Goal: Task Accomplishment & Management: Manage account settings

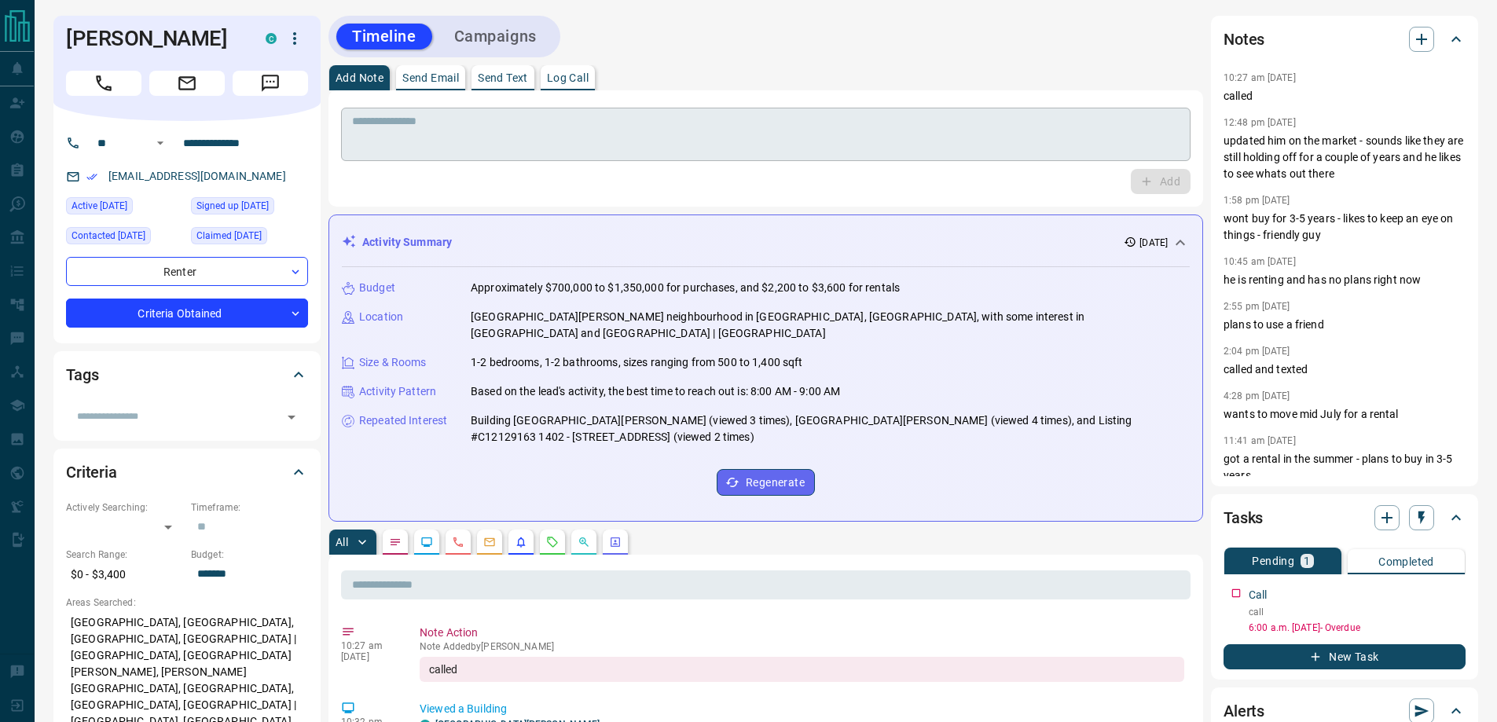
drag, startPoint x: 582, startPoint y: 143, endPoint x: 567, endPoint y: 152, distance: 17.0
click at [579, 143] on textarea at bounding box center [766, 135] width 828 height 40
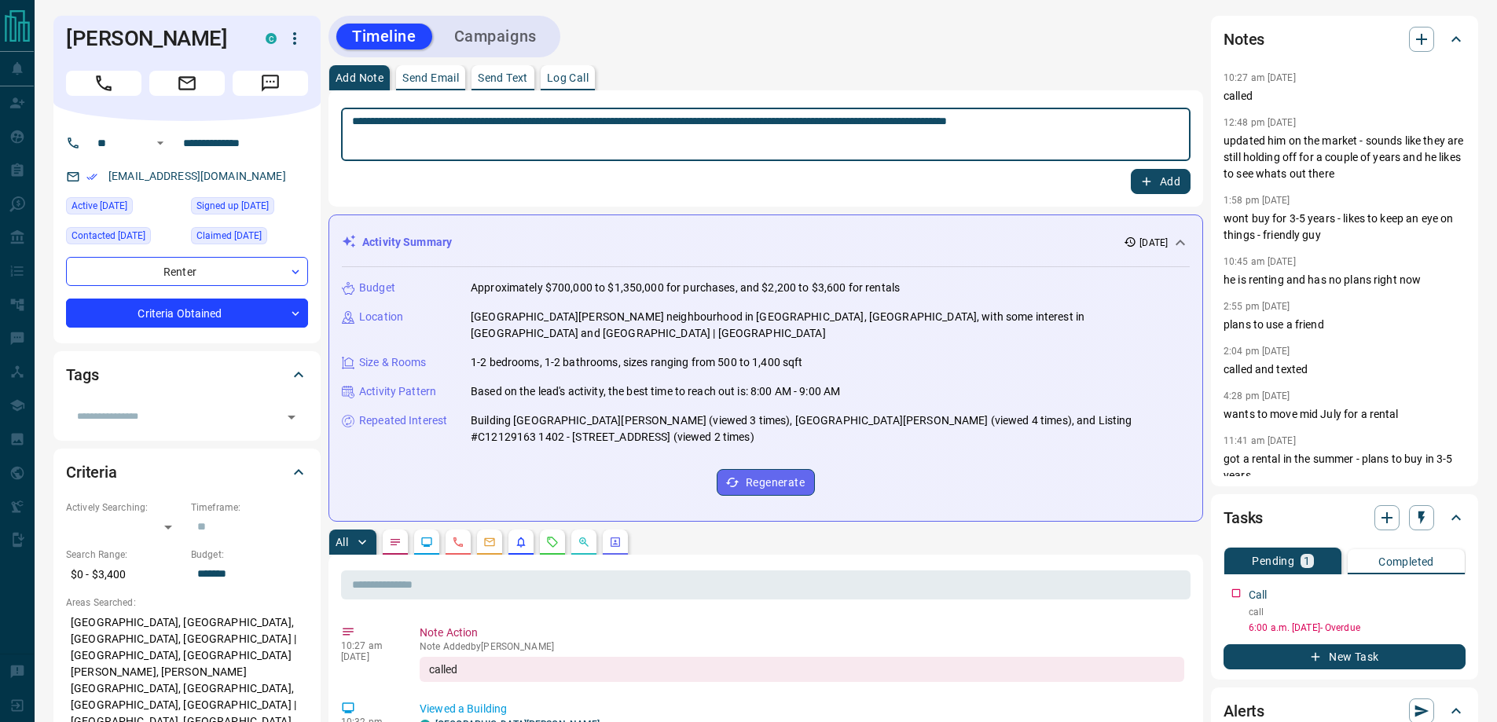
type textarea "**********"
click at [1131, 169] on button "Add" at bounding box center [1161, 181] width 60 height 25
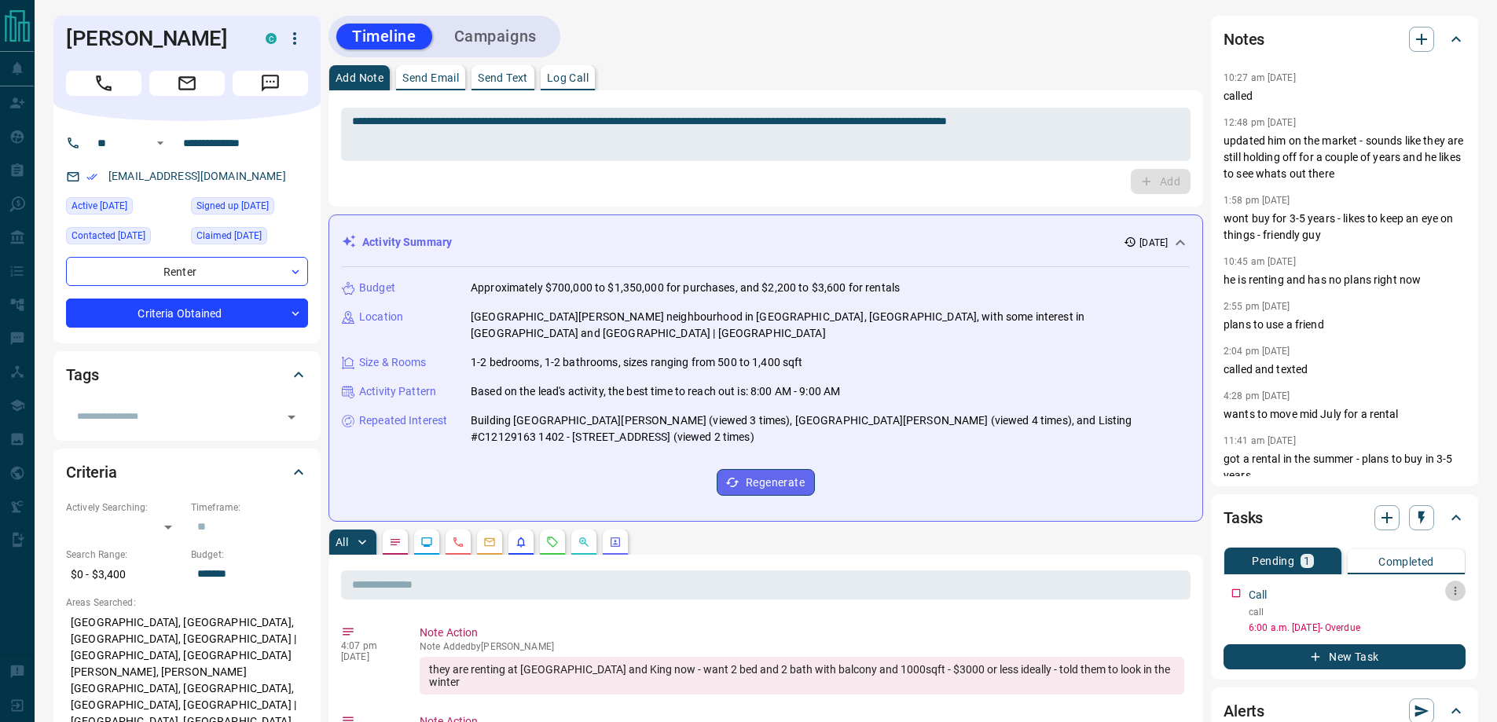
click at [1452, 590] on icon "button" at bounding box center [1455, 591] width 13 height 13
click at [1435, 621] on li "Edit" at bounding box center [1431, 621] width 69 height 24
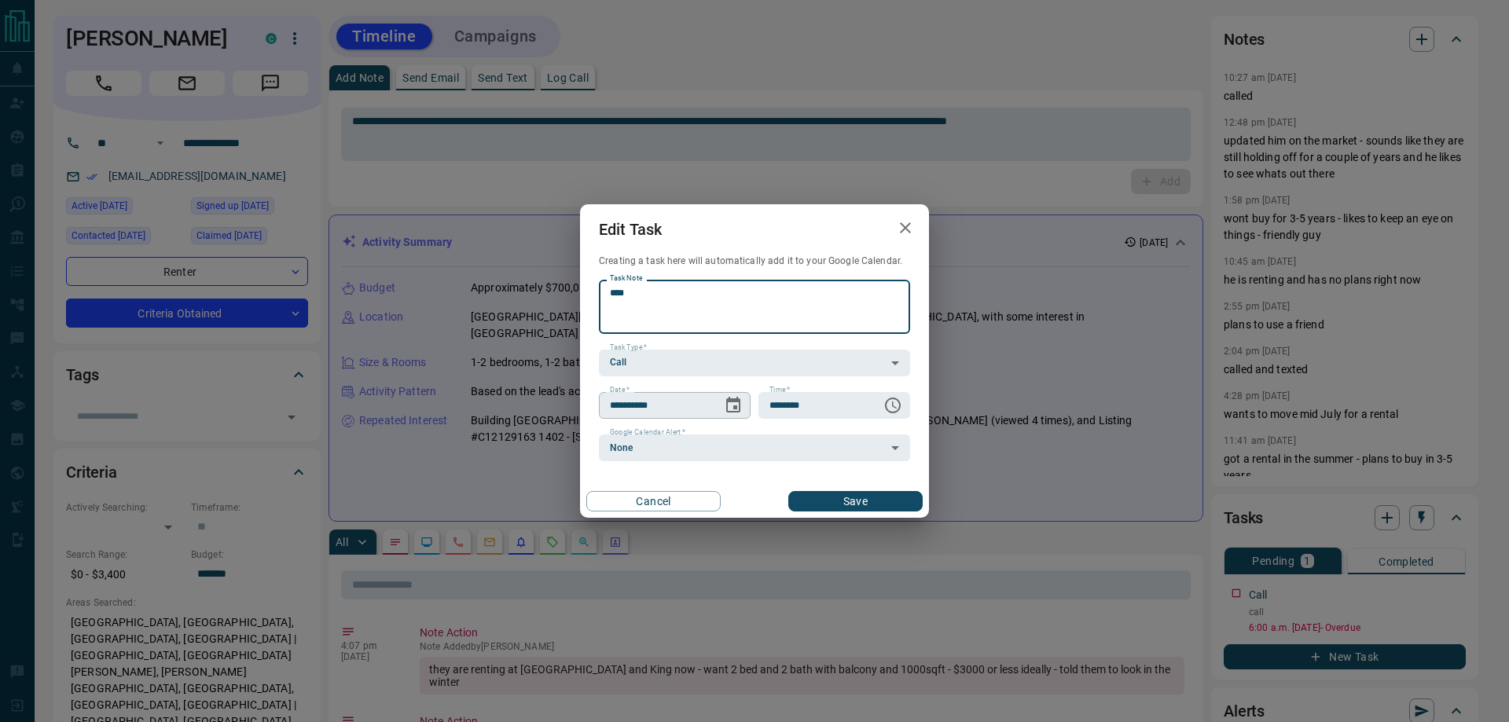
click at [733, 409] on icon "Choose date, selected date is Sep 16, 2025" at bounding box center [733, 405] width 19 height 19
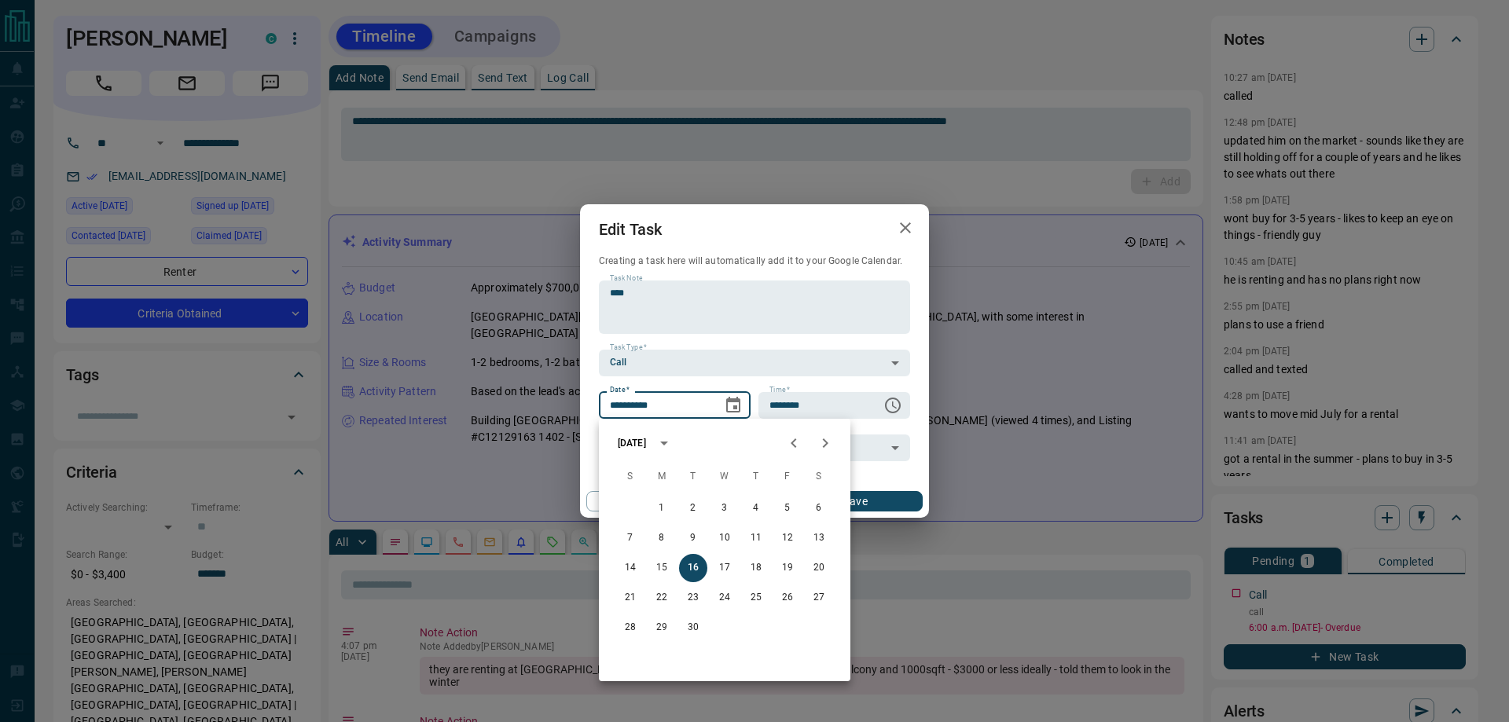
click at [822, 444] on icon "Next month" at bounding box center [825, 443] width 19 height 19
click at [695, 536] on button "9" at bounding box center [693, 538] width 28 height 28
type input "**********"
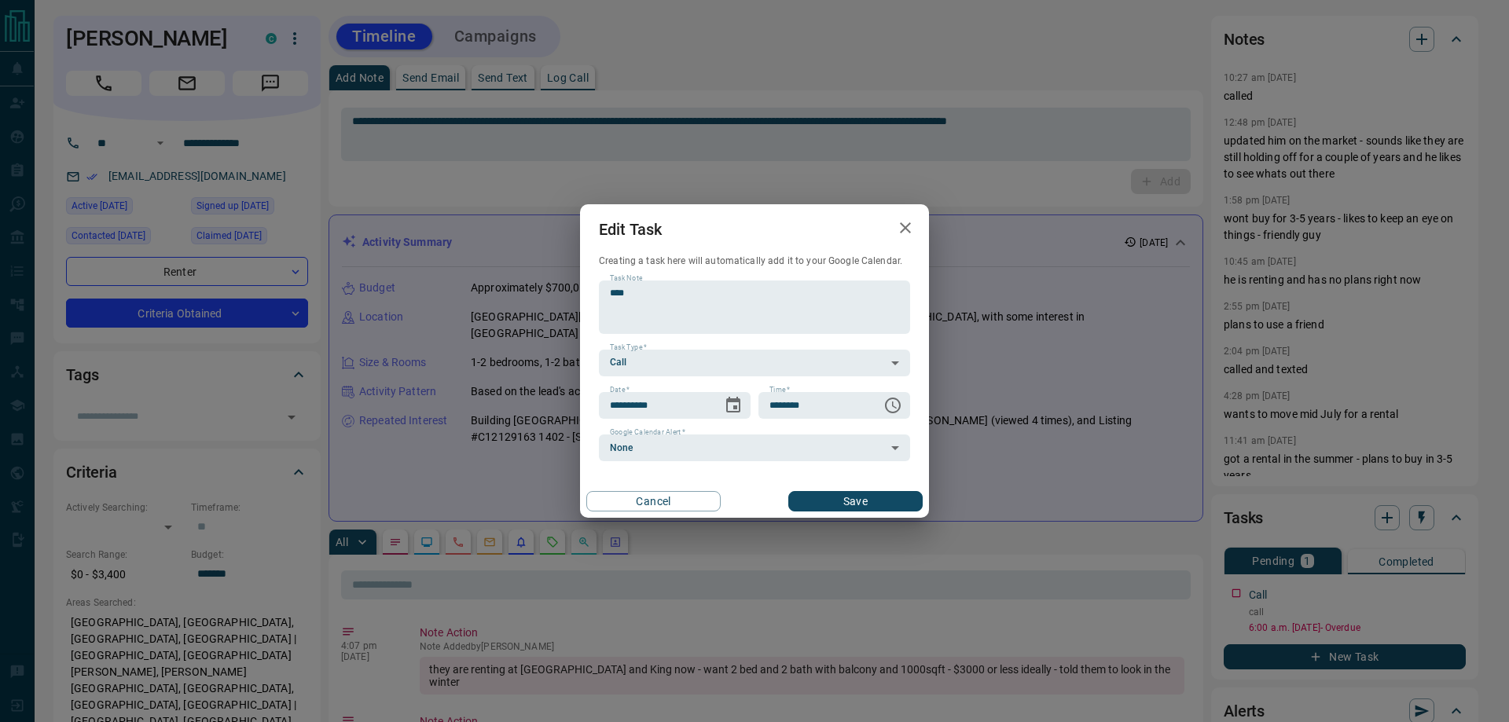
click at [810, 491] on button "Save" at bounding box center [855, 501] width 134 height 20
